Goal: Navigation & Orientation: Understand site structure

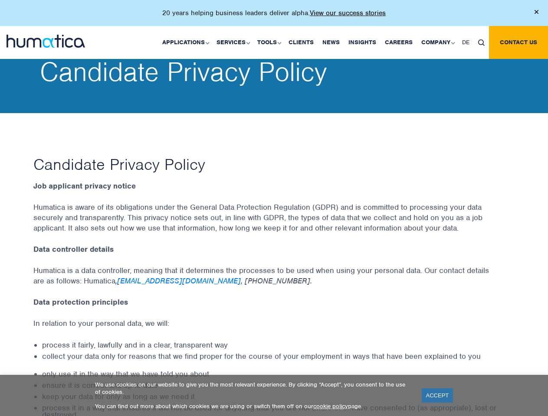
click at [274, 16] on p "20 years helping business leaders deliver alpha. View our success stories" at bounding box center [273, 13] width 223 height 9
click at [187, 42] on link "Applications" at bounding box center [185, 42] width 54 height 33
click at [234, 42] on link "Services" at bounding box center [232, 42] width 41 height 33
click at [270, 42] on link "Tools" at bounding box center [268, 42] width 31 height 33
click at [437, 42] on link "Company" at bounding box center [437, 42] width 41 height 33
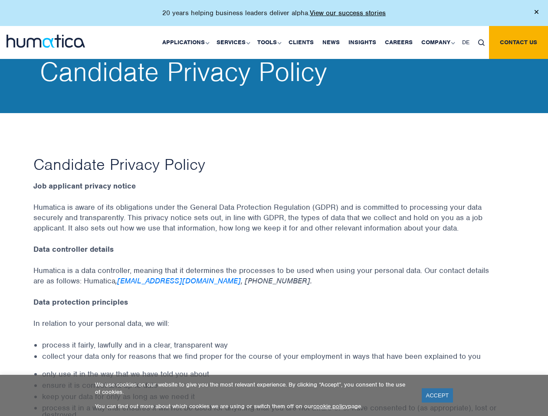
click at [481, 42] on img at bounding box center [481, 42] width 7 height 7
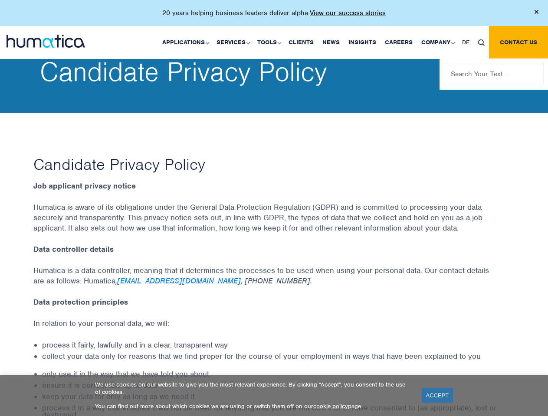
click at [437, 396] on link "ACCEPT" at bounding box center [438, 396] width 32 height 14
